Goal: Use online tool/utility: Utilize a website feature to perform a specific function

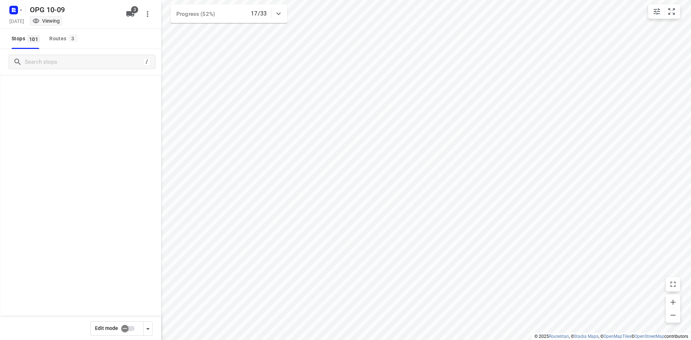
scroll to position [1547, 0]
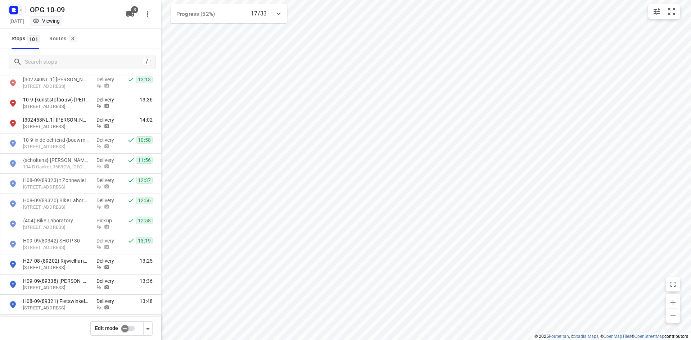
click at [15, 14] on rect "button" at bounding box center [13, 10] width 9 height 9
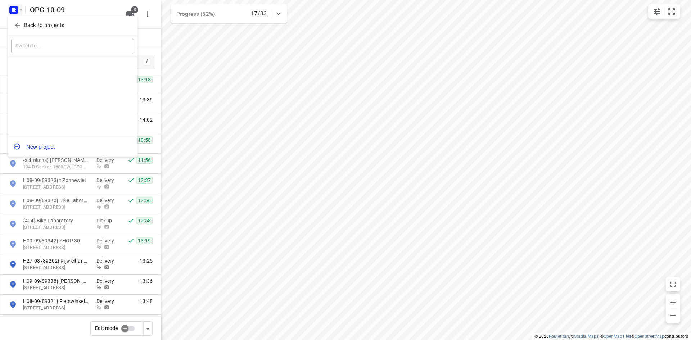
click at [15, 19] on div "Back to projects" at bounding box center [72, 25] width 129 height 19
click at [62, 19] on button "Back to projects" at bounding box center [72, 25] width 123 height 12
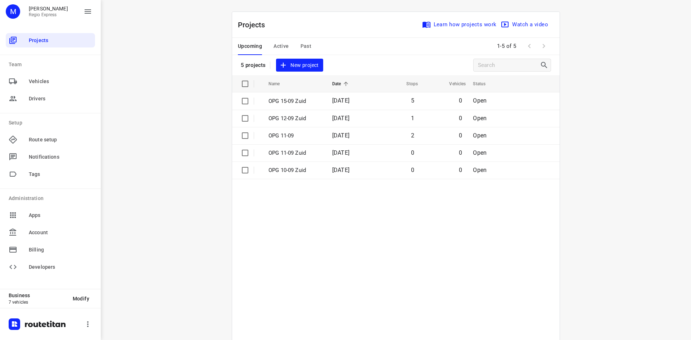
click at [284, 46] on span "Active" at bounding box center [280, 46] width 15 height 9
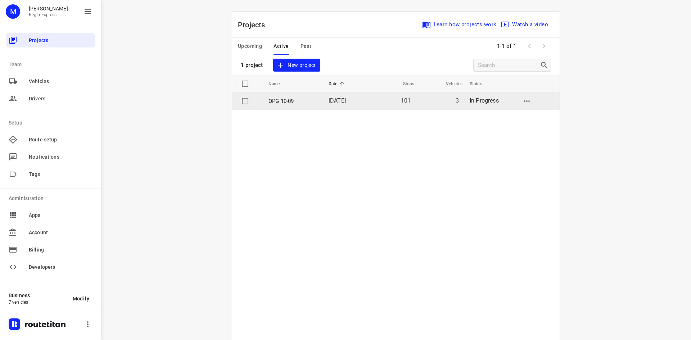
click at [311, 101] on p "OPG 10-09" at bounding box center [292, 101] width 49 height 8
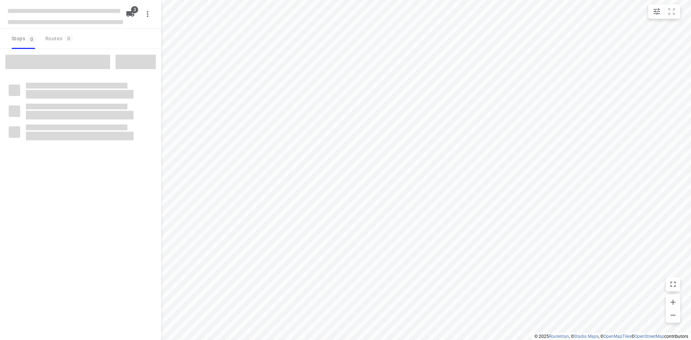
type input "distance"
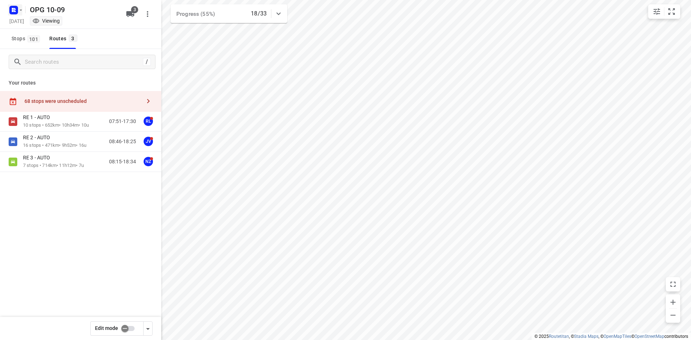
click at [14, 9] on icon "button" at bounding box center [15, 9] width 2 height 2
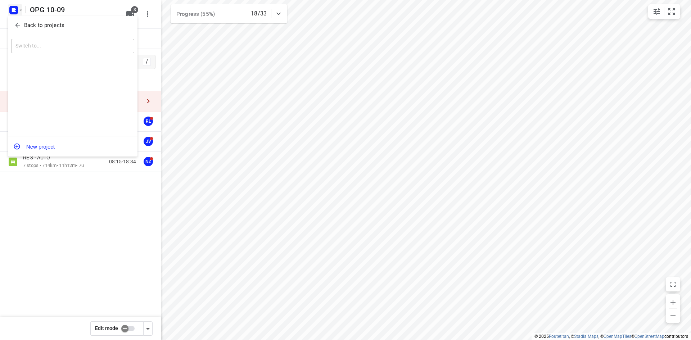
click at [19, 23] on icon "button" at bounding box center [17, 25] width 7 height 7
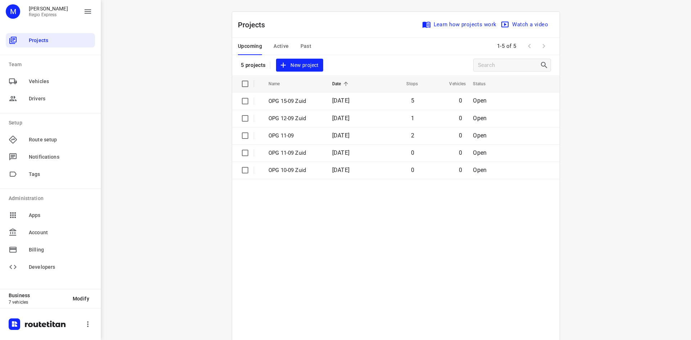
click at [278, 44] on span "Active" at bounding box center [280, 46] width 15 height 9
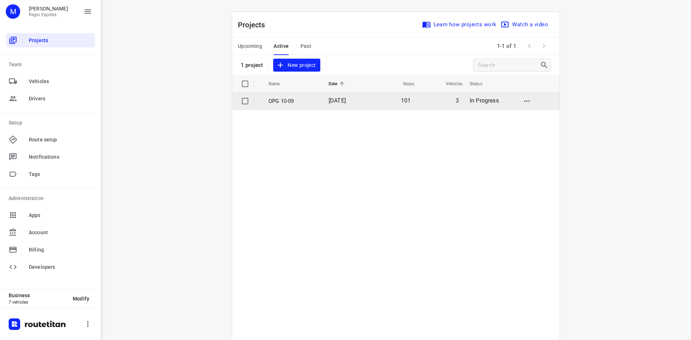
click at [280, 106] on td "OPG 10-09" at bounding box center [292, 100] width 62 height 17
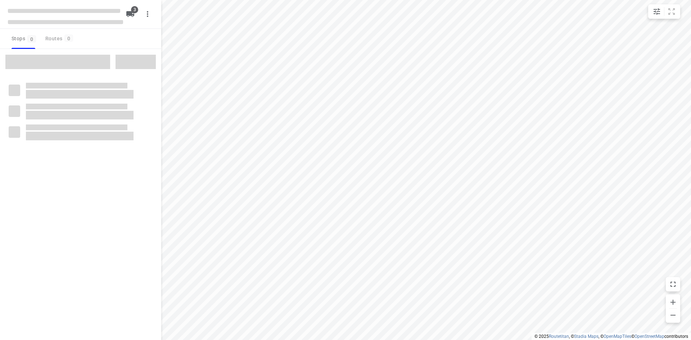
type input "distance"
